Goal: Task Accomplishment & Management: Use online tool/utility

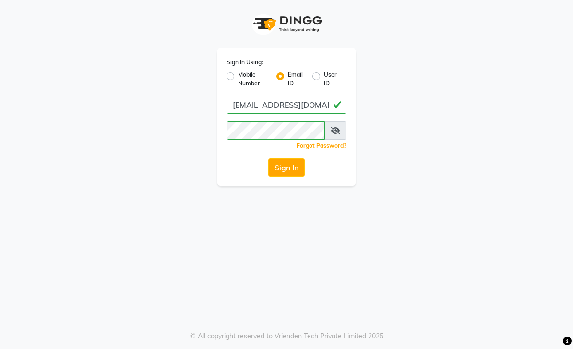
click at [288, 167] on button "Sign In" at bounding box center [286, 167] width 36 height 18
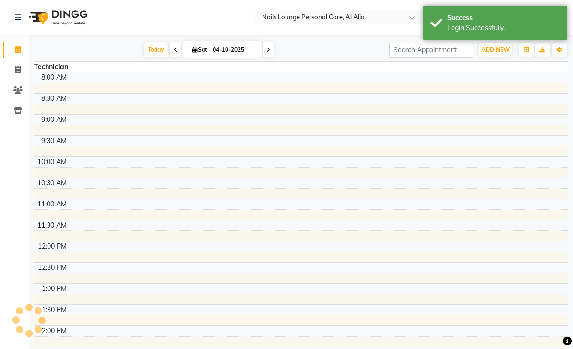
select select "en"
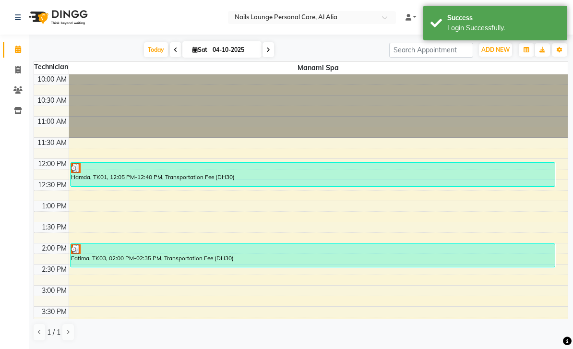
click at [23, 75] on link "Invoice" at bounding box center [14, 70] width 23 height 16
select select "6884"
select select "service"
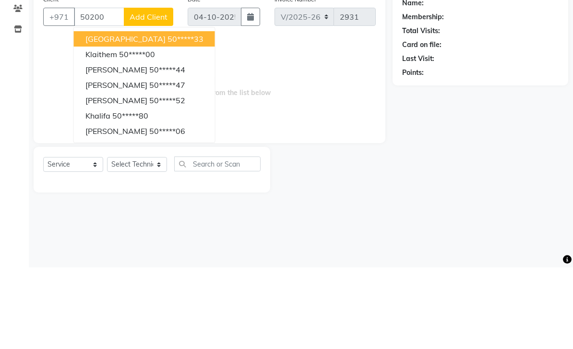
click at [152, 113] on button "Salem 50*****33" at bounding box center [144, 120] width 141 height 15
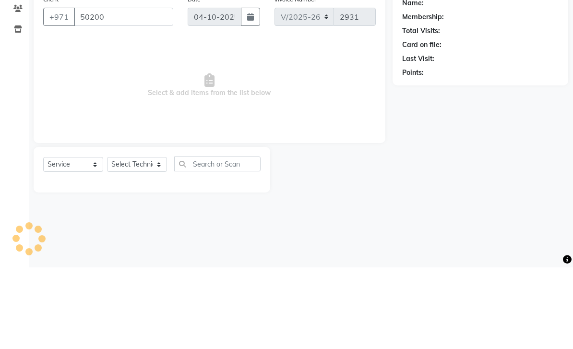
type input "50*****33"
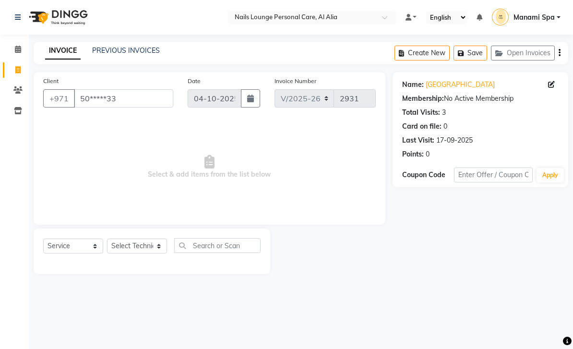
click at [547, 88] on div "Name: [GEOGRAPHIC_DATA]" at bounding box center [480, 85] width 157 height 10
click at [548, 82] on icon at bounding box center [551, 84] width 7 height 7
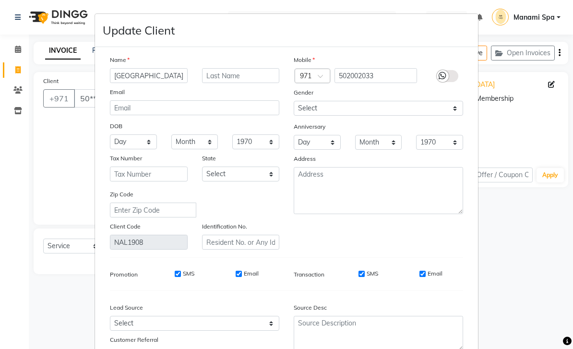
click at [159, 78] on input "[GEOGRAPHIC_DATA]" at bounding box center [149, 75] width 78 height 15
type input "Salem mp"
click at [542, 113] on ngb-modal-window "Update Client Name Salem mp Email DOB Day 01 02 03 04 05 06 07 08 09 10 11 12 1…" at bounding box center [286, 174] width 573 height 349
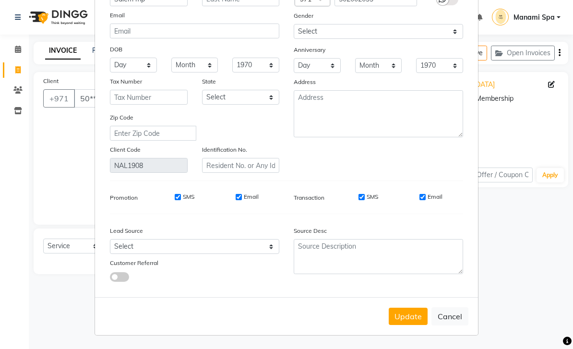
scroll to position [77, 0]
click at [417, 311] on button "Update" at bounding box center [408, 316] width 39 height 17
select select
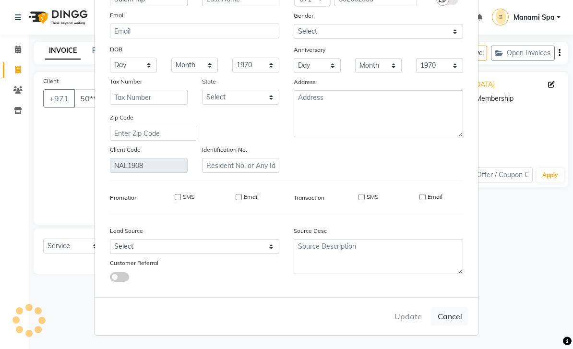
select select
checkbox input "false"
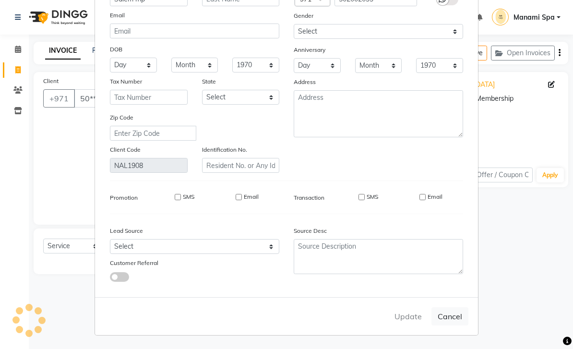
checkbox input "false"
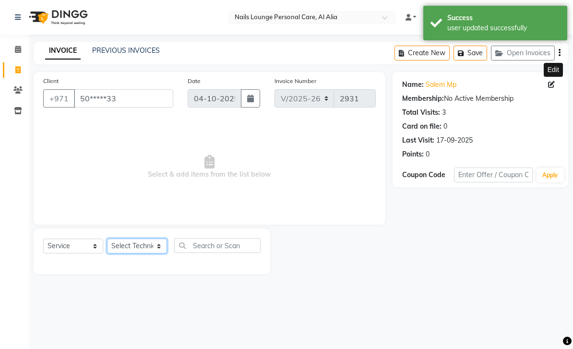
click at [161, 247] on select "Select Technician [PERSON_NAME] [PERSON_NAME] [PERSON_NAME] [PERSON_NAME] Manam…" at bounding box center [137, 246] width 60 height 15
select select "92341"
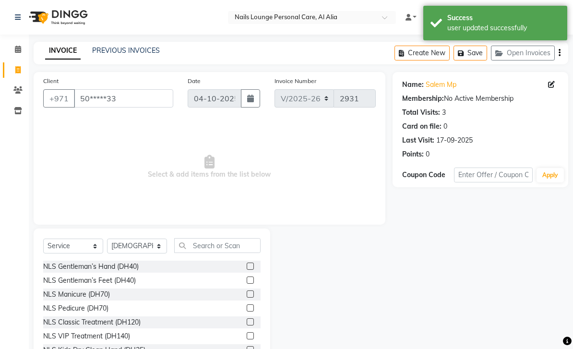
click at [133, 265] on div "NLS Gentleman’s Hand (DH40)" at bounding box center [91, 267] width 96 height 10
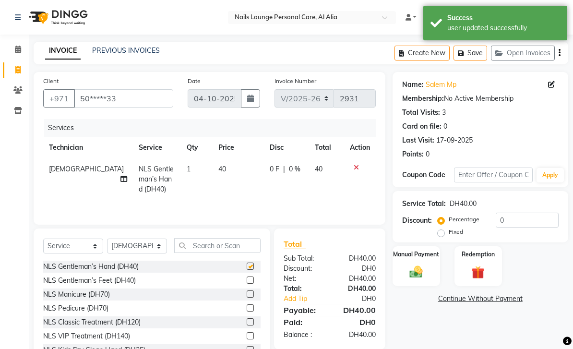
checkbox input "false"
click at [162, 244] on select "Select Technician [PERSON_NAME] [PERSON_NAME] [PERSON_NAME] [PERSON_NAME] Manam…" at bounding box center [137, 246] width 60 height 15
select select "89757"
click at [133, 279] on div "NLS Gentleman’s Feet (DH40)" at bounding box center [89, 281] width 93 height 10
checkbox input "false"
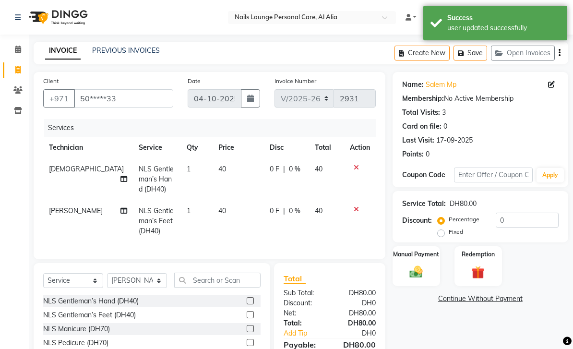
click at [422, 273] on img at bounding box center [416, 272] width 21 height 15
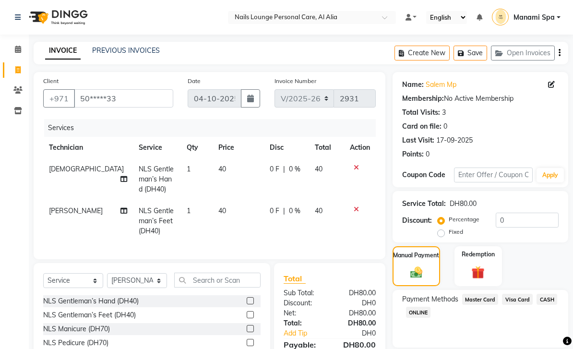
click at [515, 301] on span "Visa Card" at bounding box center [517, 299] width 31 height 11
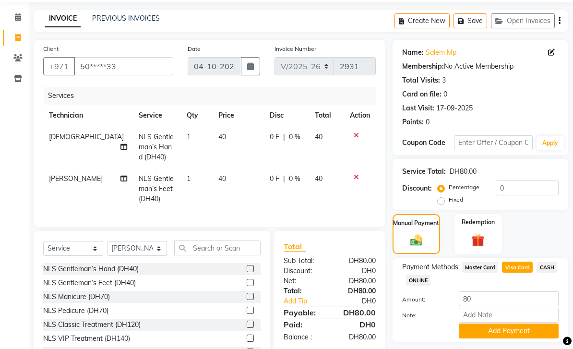
scroll to position [39, 0]
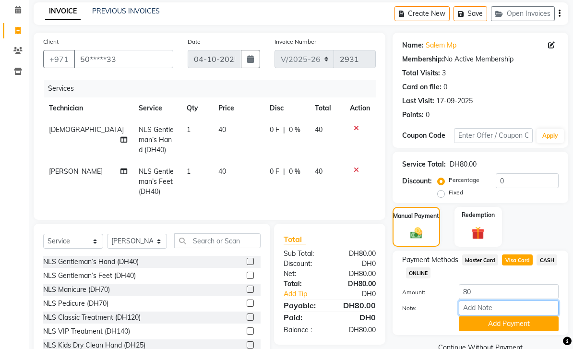
click at [502, 310] on input "Note:" at bounding box center [509, 308] width 100 height 15
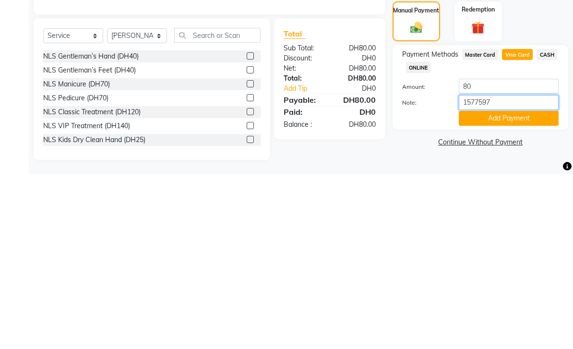
type input "15775976"
click at [493, 286] on button "Add Payment" at bounding box center [509, 293] width 100 height 15
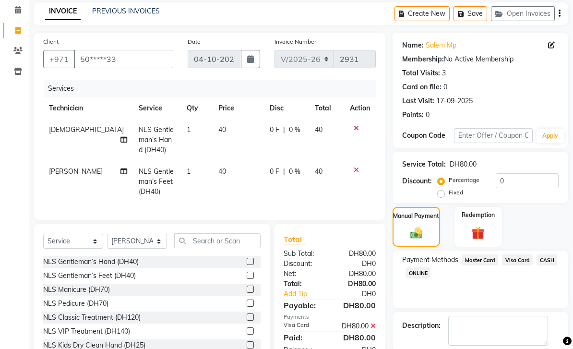
scroll to position [57, 0]
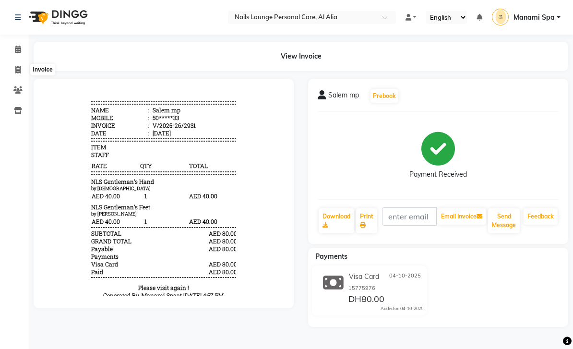
click at [14, 69] on span at bounding box center [18, 70] width 17 height 11
select select "service"
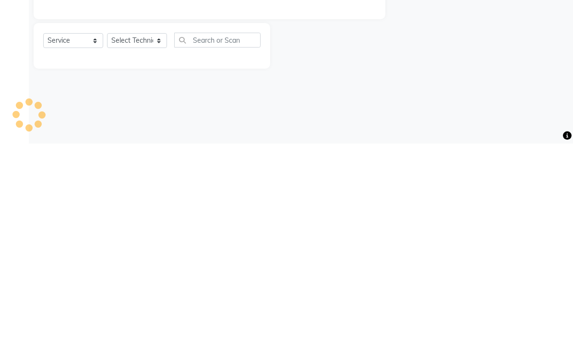
type input "2932"
select select "6884"
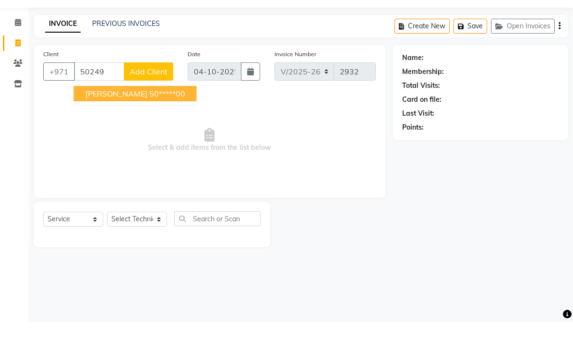
click at [149, 116] on ngb-highlight "50*****00" at bounding box center [167, 121] width 36 height 10
type input "50*****00"
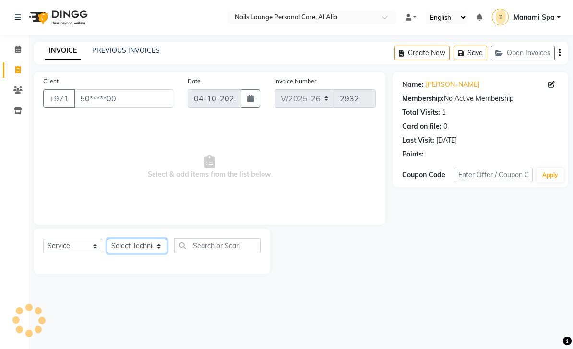
click at [157, 250] on select "Select Technician [PERSON_NAME] [PERSON_NAME] [PERSON_NAME] [PERSON_NAME] Manam…" at bounding box center [137, 246] width 60 height 15
select select "53951"
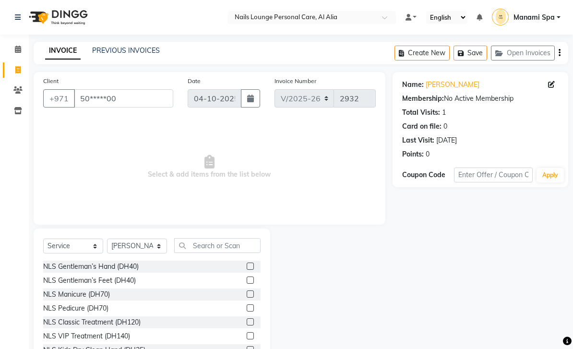
click at [135, 263] on div "NLS Gentleman’s Hand (DH40)" at bounding box center [91, 267] width 96 height 10
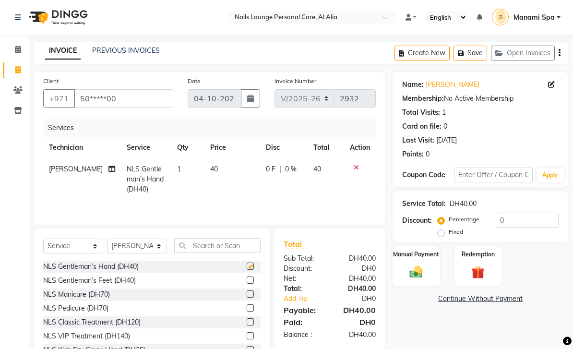
checkbox input "false"
click at [162, 244] on select "Select Technician [PERSON_NAME] [PERSON_NAME] [PERSON_NAME] [PERSON_NAME] Manam…" at bounding box center [137, 246] width 60 height 15
select select "53950"
click at [133, 280] on div "NLS Gentleman’s Feet (DH40)" at bounding box center [89, 281] width 93 height 10
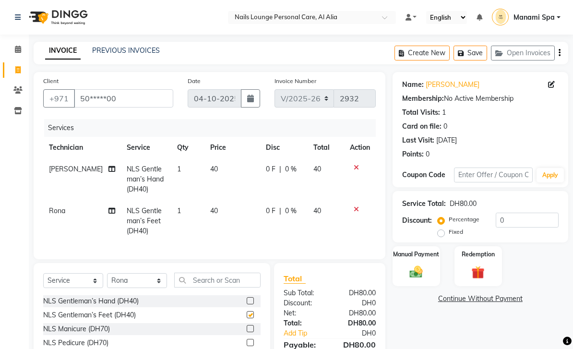
checkbox input "false"
click at [418, 274] on img at bounding box center [416, 272] width 21 height 15
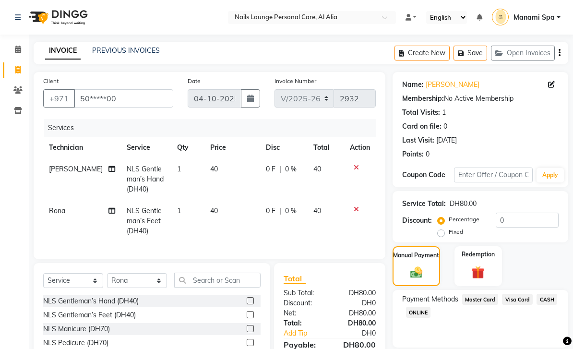
click at [519, 301] on span "Visa Card" at bounding box center [517, 299] width 31 height 11
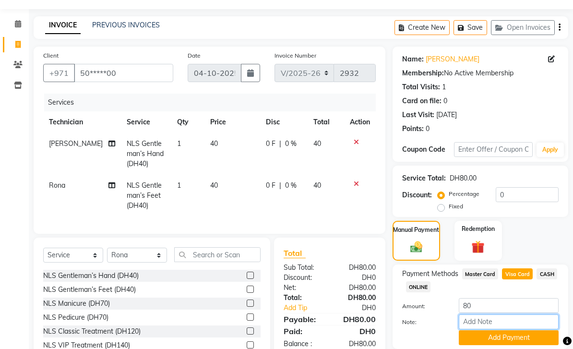
click at [508, 323] on input "Note:" at bounding box center [509, 321] width 100 height 15
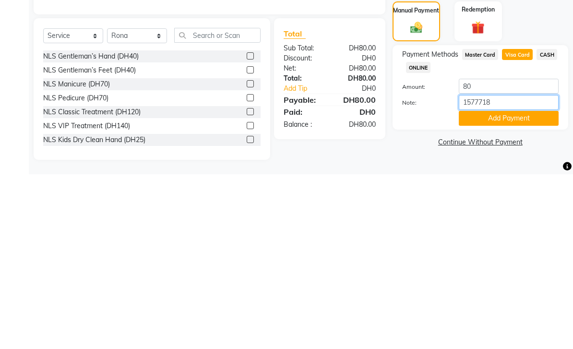
type input "15777184"
click at [528, 286] on button "Add Payment" at bounding box center [509, 293] width 100 height 15
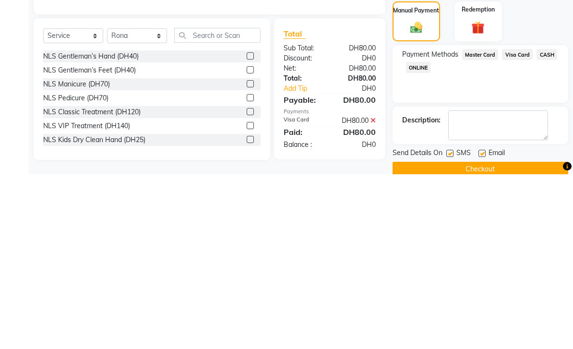
scroll to position [39, 0]
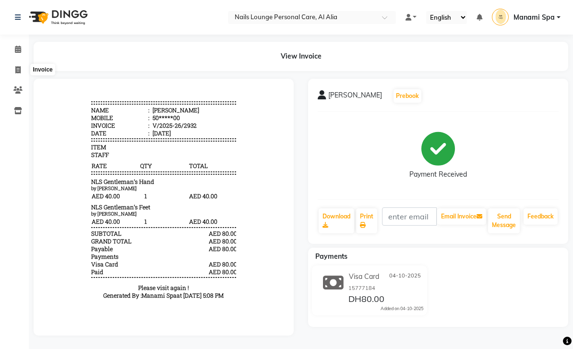
click at [16, 71] on icon at bounding box center [17, 69] width 5 height 7
select select "service"
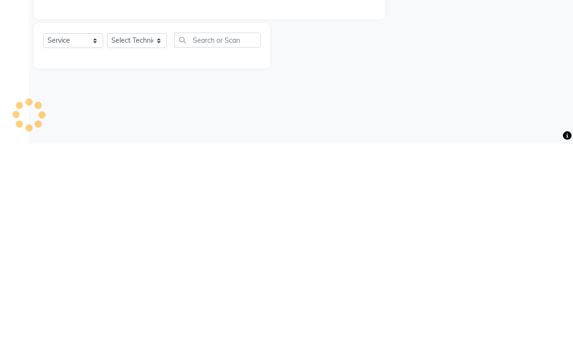
type input "2933"
select select "6884"
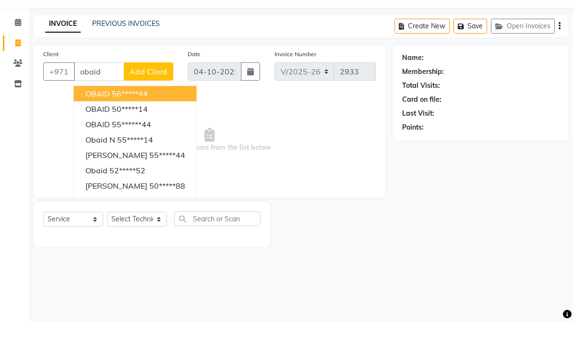
click at [146, 116] on ngb-highlight "56*****44" at bounding box center [130, 121] width 36 height 10
type input "56*****44"
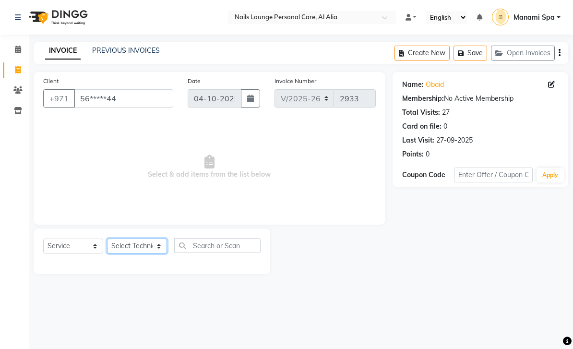
click at [158, 247] on select "Select Technician [PERSON_NAME] [PERSON_NAME] [PERSON_NAME] [PERSON_NAME] Manam…" at bounding box center [137, 246] width 60 height 15
select select "92341"
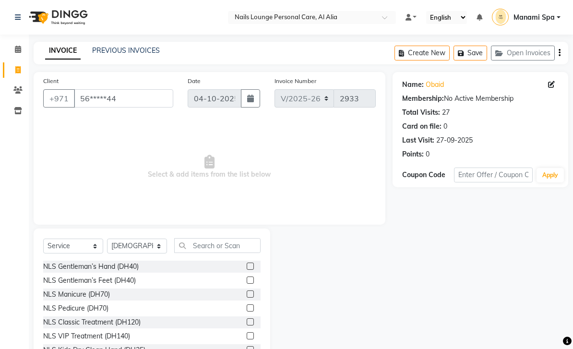
click at [128, 318] on div "NLS Classic Treatment (DH120)" at bounding box center [91, 322] width 97 height 10
checkbox input "false"
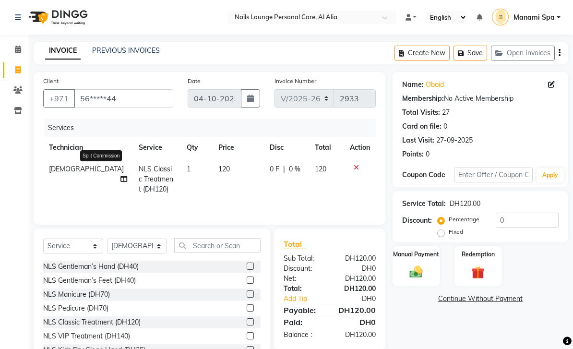
click at [120, 176] on icon at bounding box center [123, 179] width 7 height 7
select select "92341"
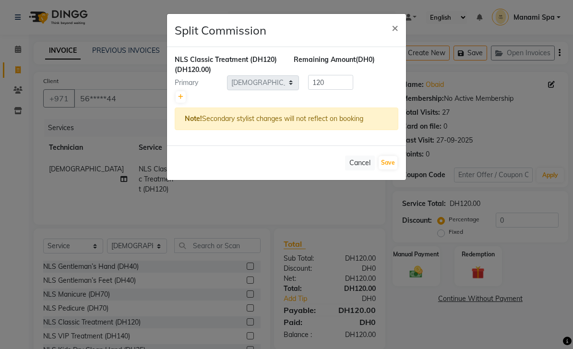
click at [180, 98] on icon at bounding box center [180, 97] width 5 height 6
type input "60"
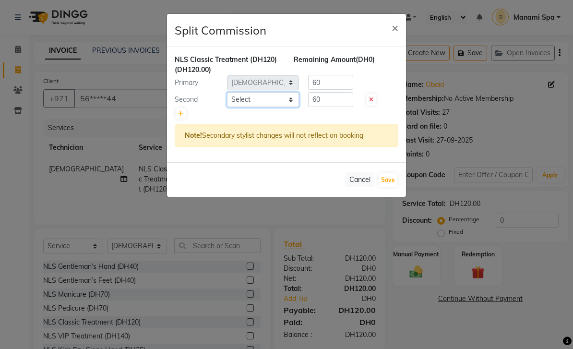
click at [292, 104] on select "Select [PERSON_NAME] [PERSON_NAME] [PERSON_NAME] [PERSON_NAME] Spa Manami Spa 2…" at bounding box center [263, 99] width 72 height 15
select select "90054"
click at [390, 183] on button "Save" at bounding box center [388, 179] width 19 height 13
select select "Select"
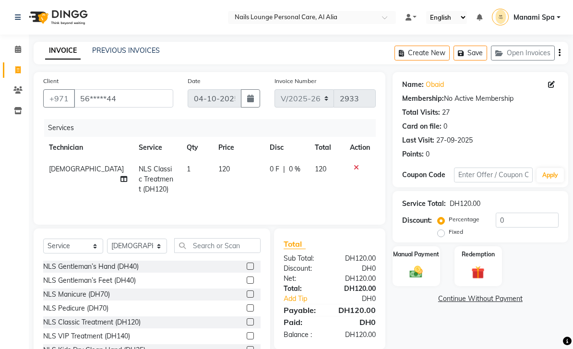
click at [415, 272] on img at bounding box center [416, 272] width 21 height 15
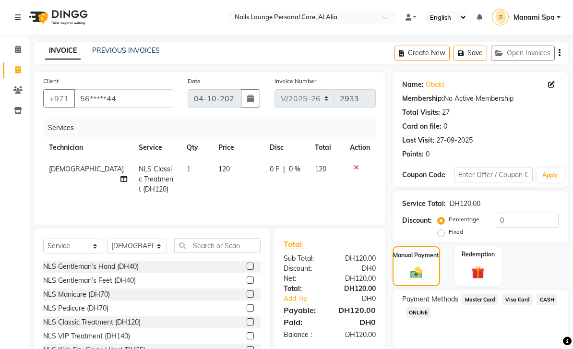
click at [519, 300] on span "Visa Card" at bounding box center [517, 299] width 31 height 11
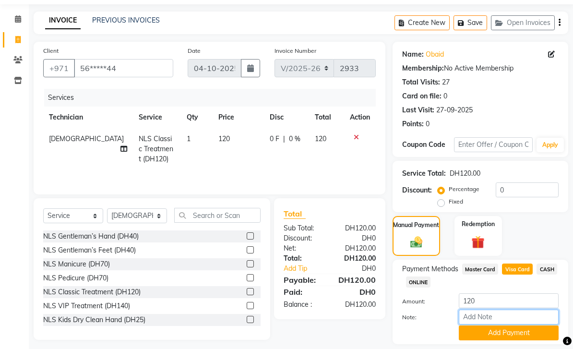
click at [510, 318] on input "Note:" at bounding box center [509, 317] width 100 height 15
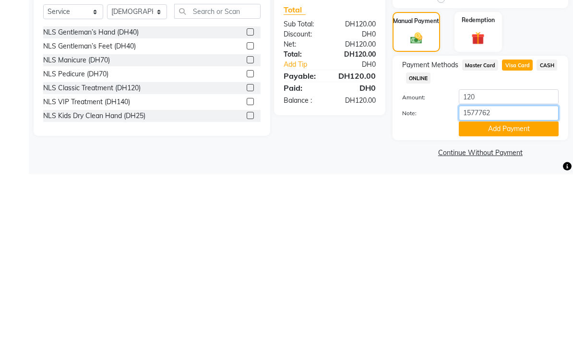
type input "15777628"
click at [509, 296] on button "Add Payment" at bounding box center [509, 303] width 100 height 15
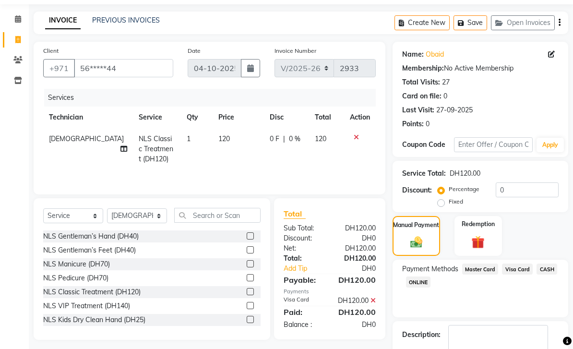
scroll to position [57, 0]
